Goal: Information Seeking & Learning: Learn about a topic

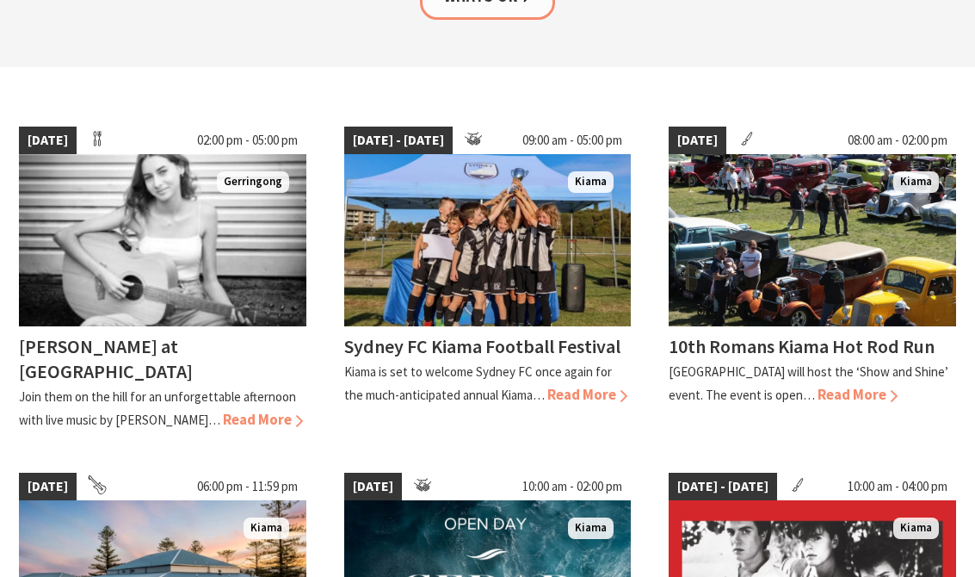
scroll to position [407, 0]
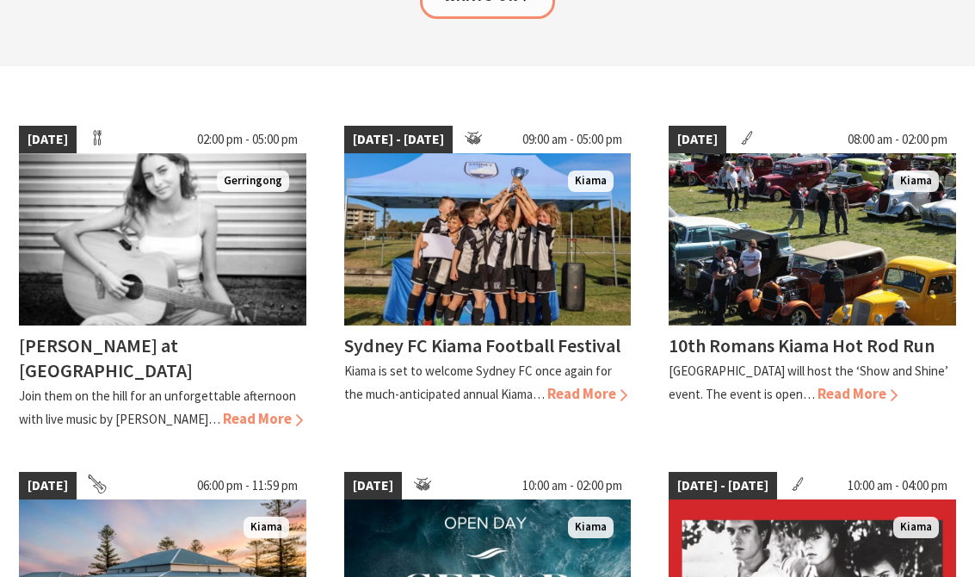
click at [845, 396] on span "Read More" at bounding box center [858, 393] width 80 height 19
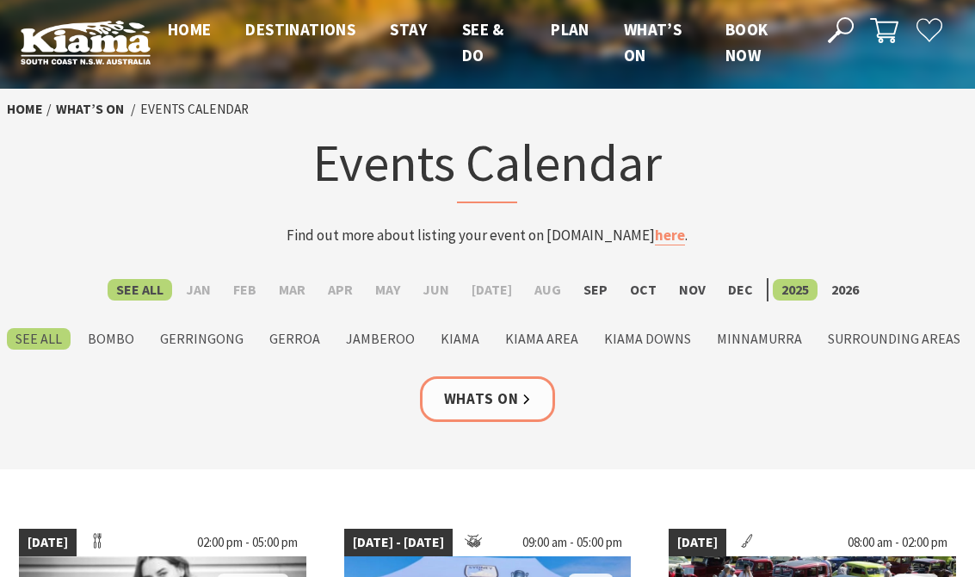
scroll to position [0, 0]
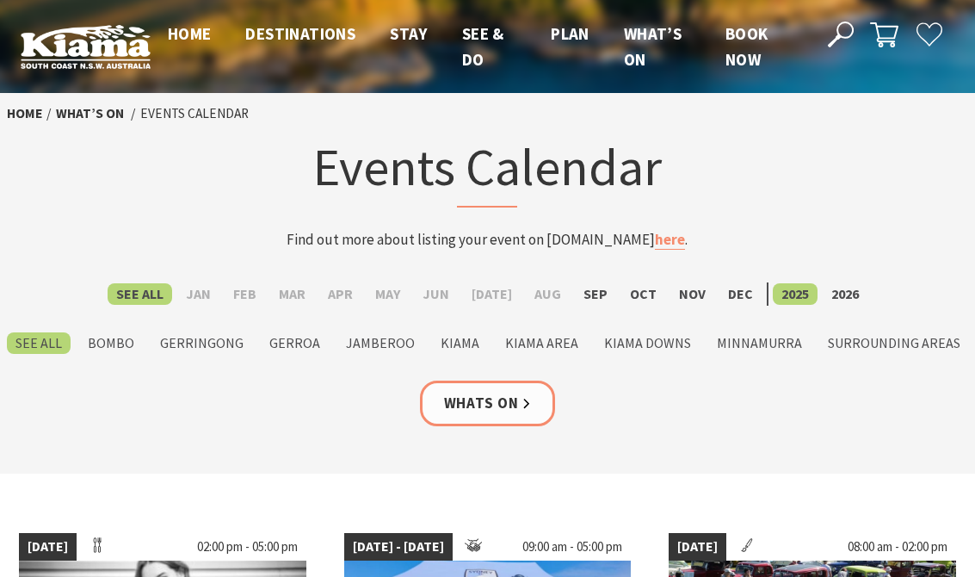
click at [384, 347] on label "Jamberoo" at bounding box center [380, 343] width 86 height 22
click at [0, 0] on input "Jamberoo" at bounding box center [0, 0] width 0 height 0
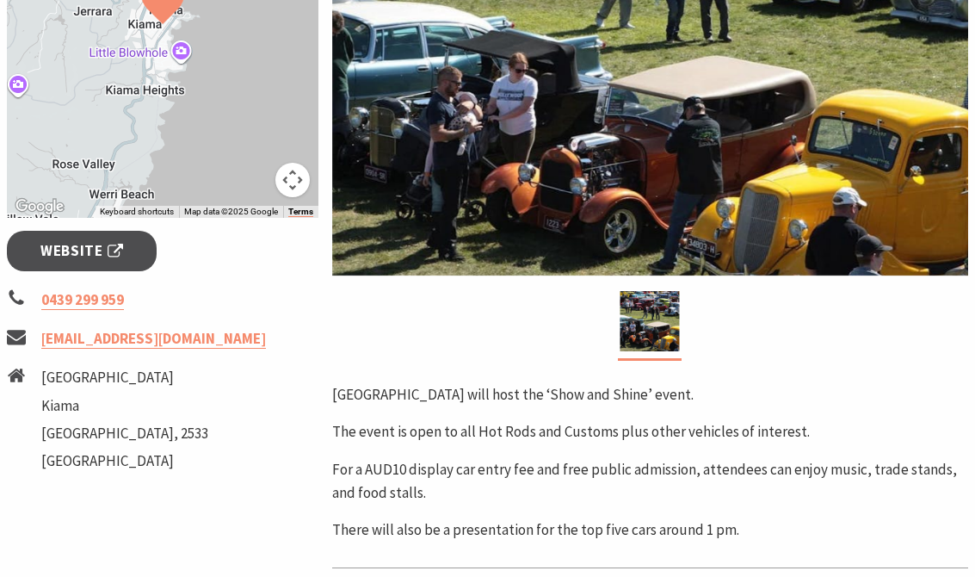
scroll to position [483, 0]
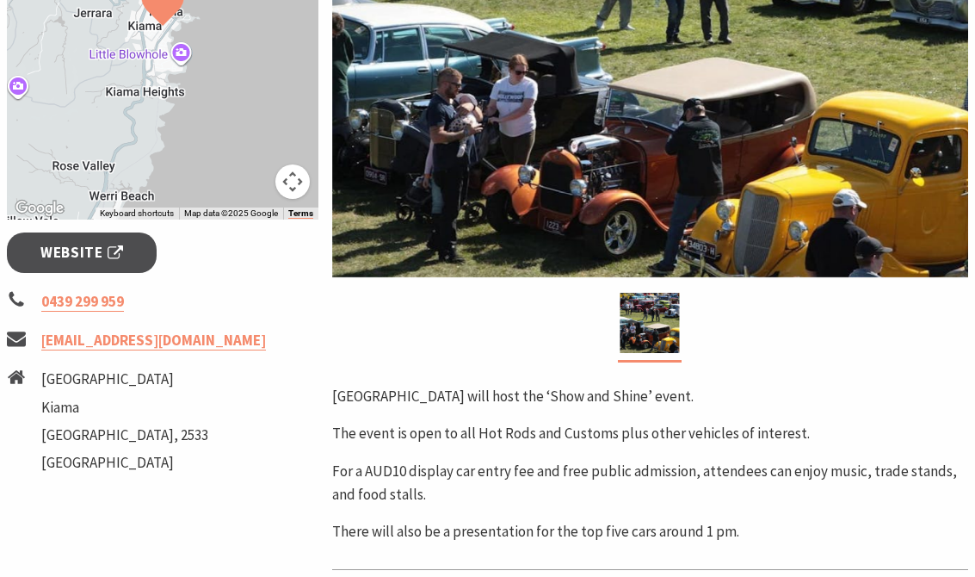
click at [106, 254] on span "Website" at bounding box center [81, 252] width 83 height 23
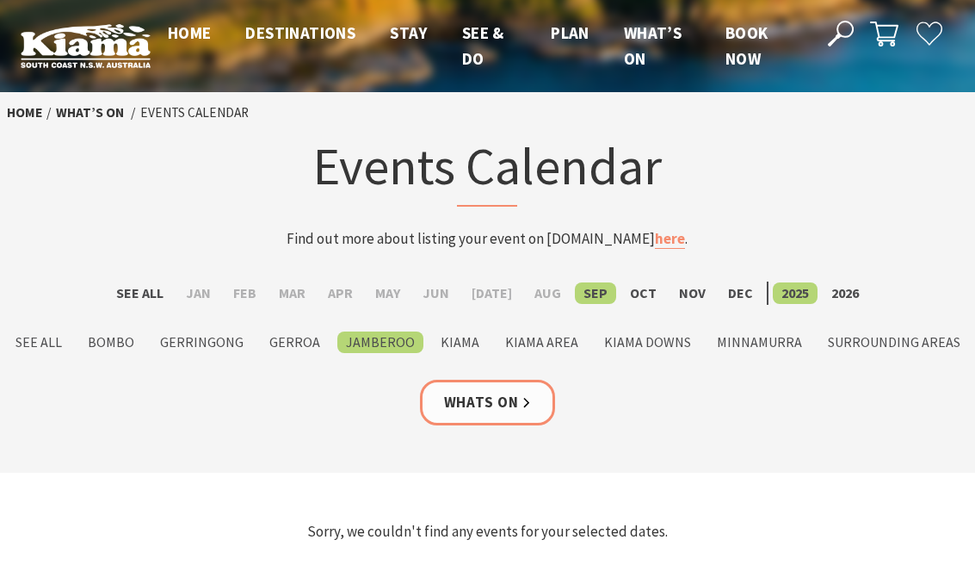
click at [628, 297] on label "Oct" at bounding box center [644, 294] width 44 height 22
click at [0, 0] on input "Oct" at bounding box center [0, 0] width 0 height 0
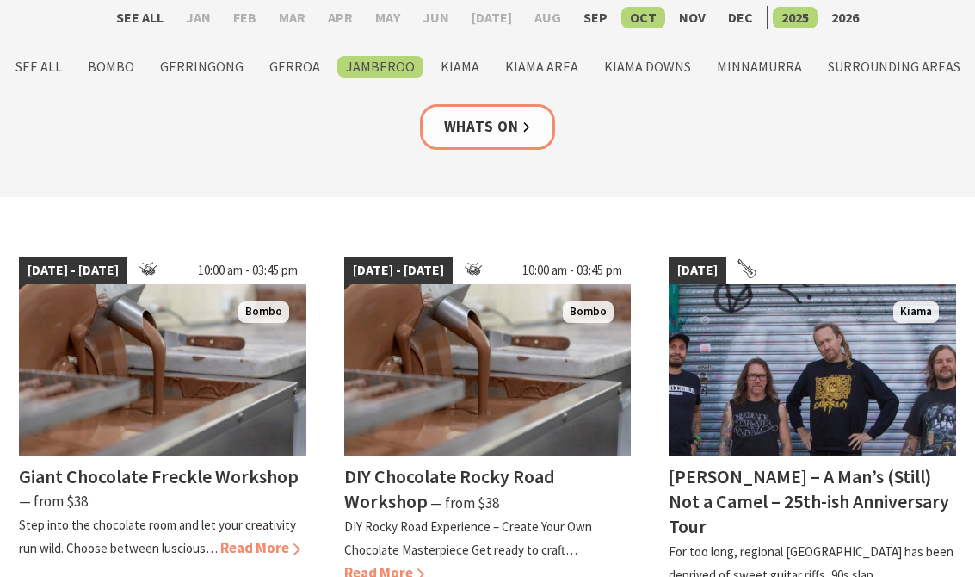
scroll to position [278, 0]
